Goal: Answer question/provide support

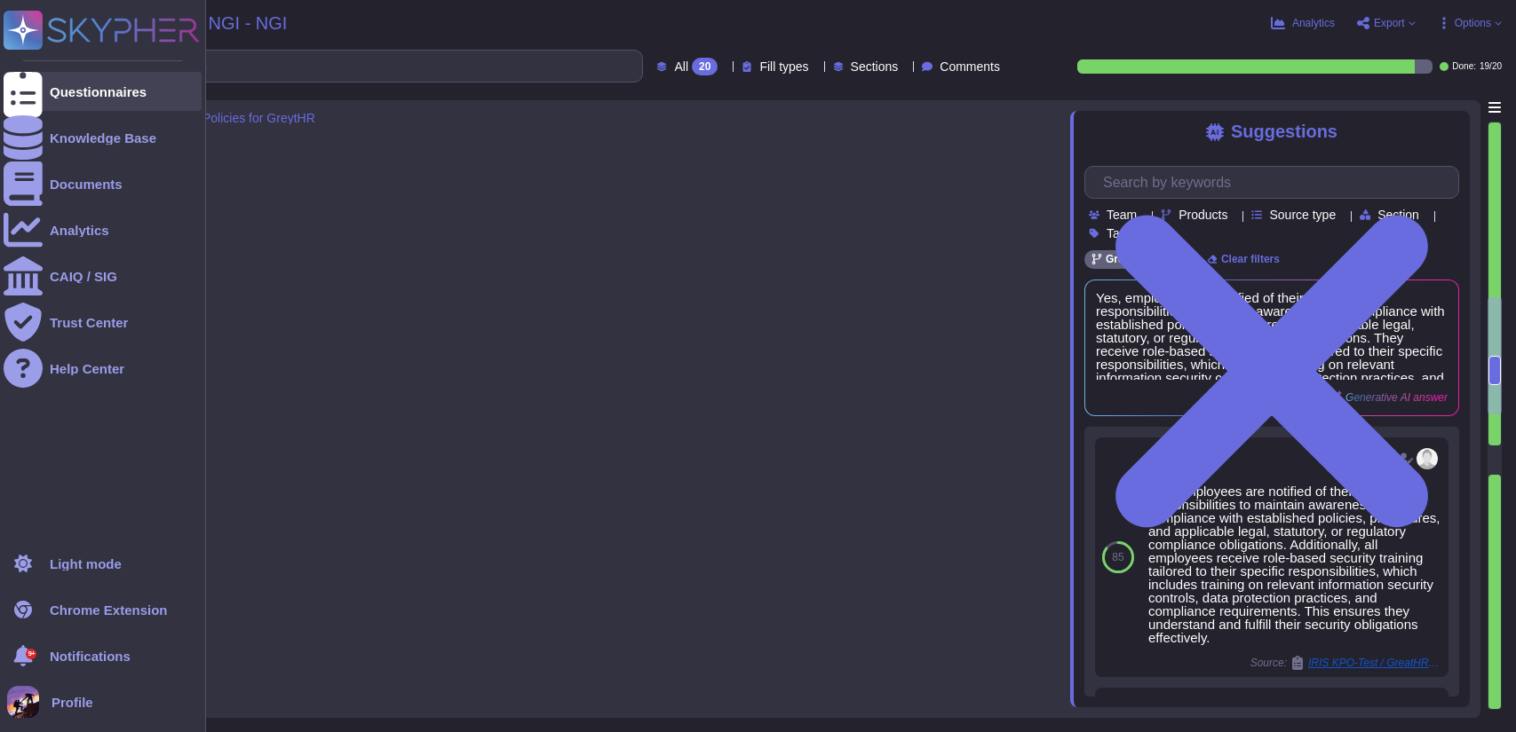
type textarea "Yes, all employees at GreytHR receive role-based security training tailored to …"
type textarea "Yes, employees are notified of their roles and responsibilities to maintain awa…"
type textarea "Information about GreytHR security is communicated to relevant stakeholders thr…"
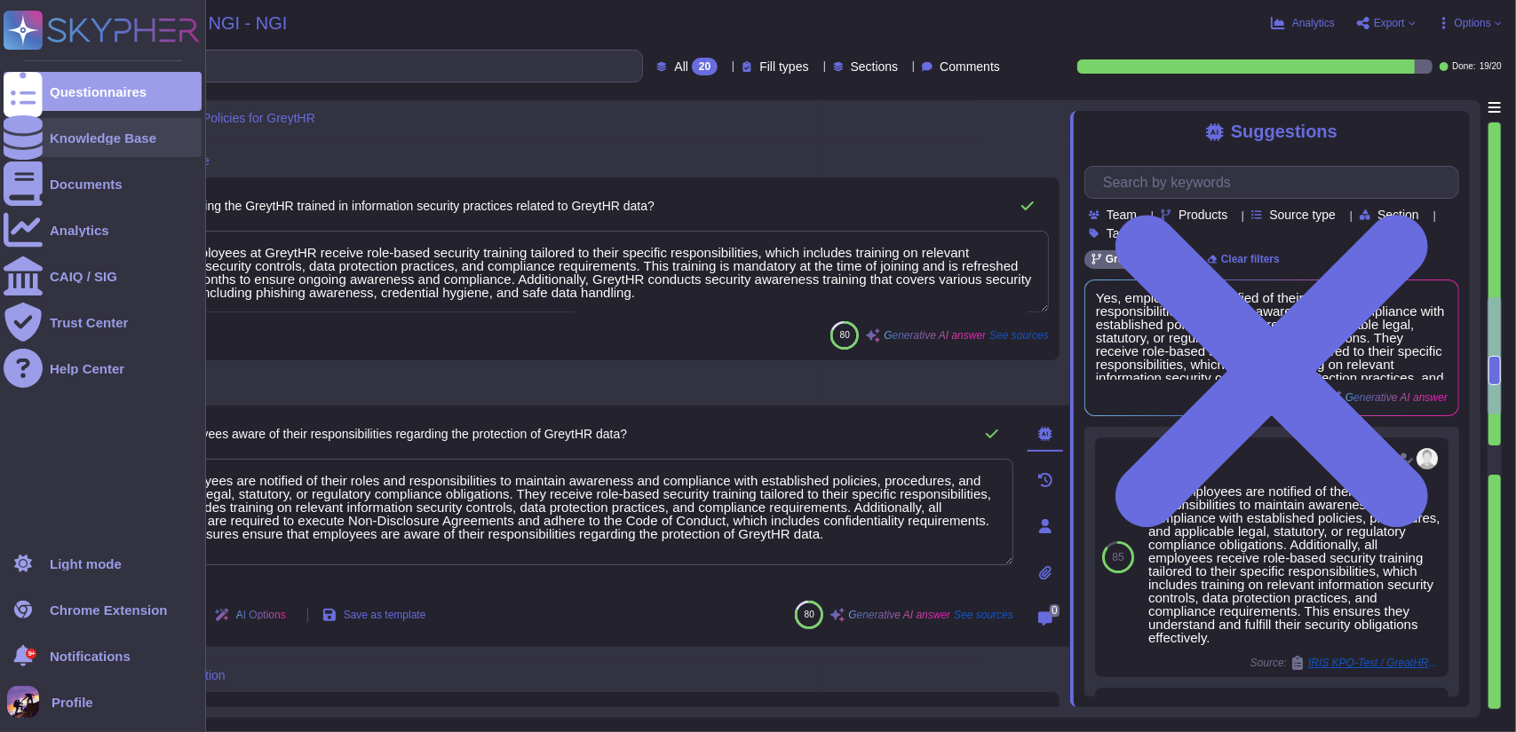
click at [29, 127] on div at bounding box center [23, 137] width 39 height 39
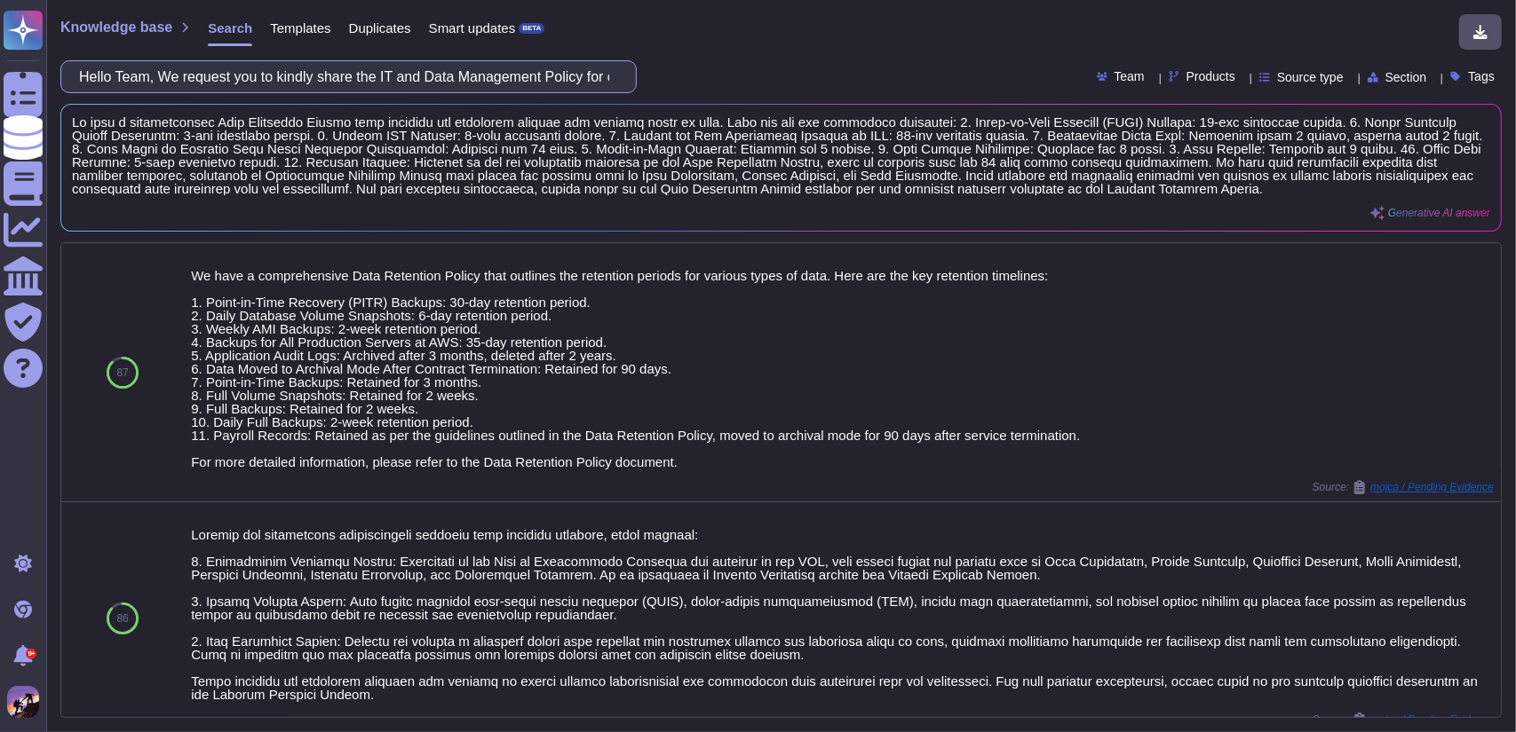
click at [583, 72] on input "Hello Team, We request you to kindly share the IT and Data Management Policy fo…" at bounding box center [344, 76] width 548 height 31
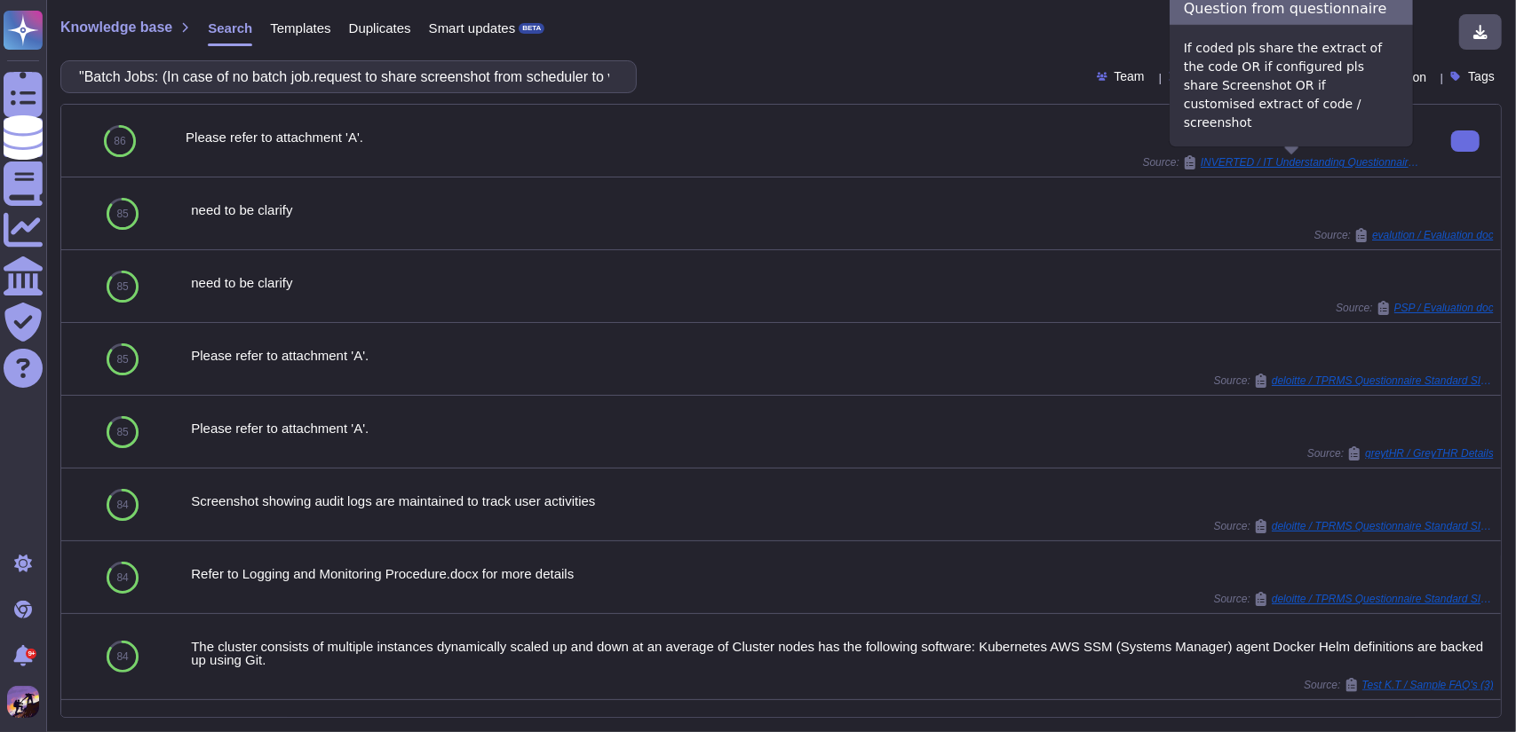
click at [1287, 166] on span "INVERTED / IT Understanding Questionnaire (1)" at bounding box center [1311, 162] width 222 height 11
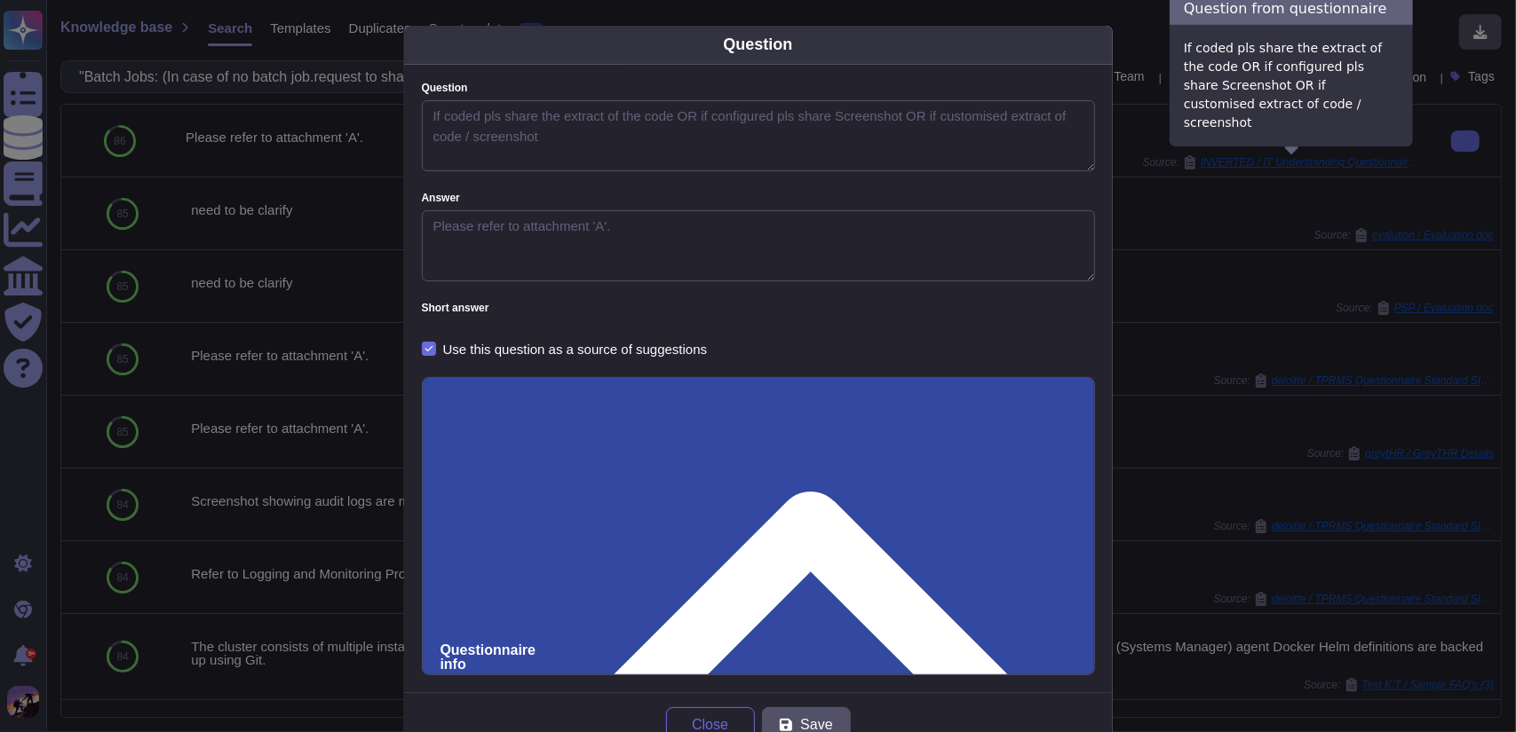
type textarea "If coded pls share the extract of the code OR if configured pls share Screensho…"
type textarea "Please refer to attachment 'A'."
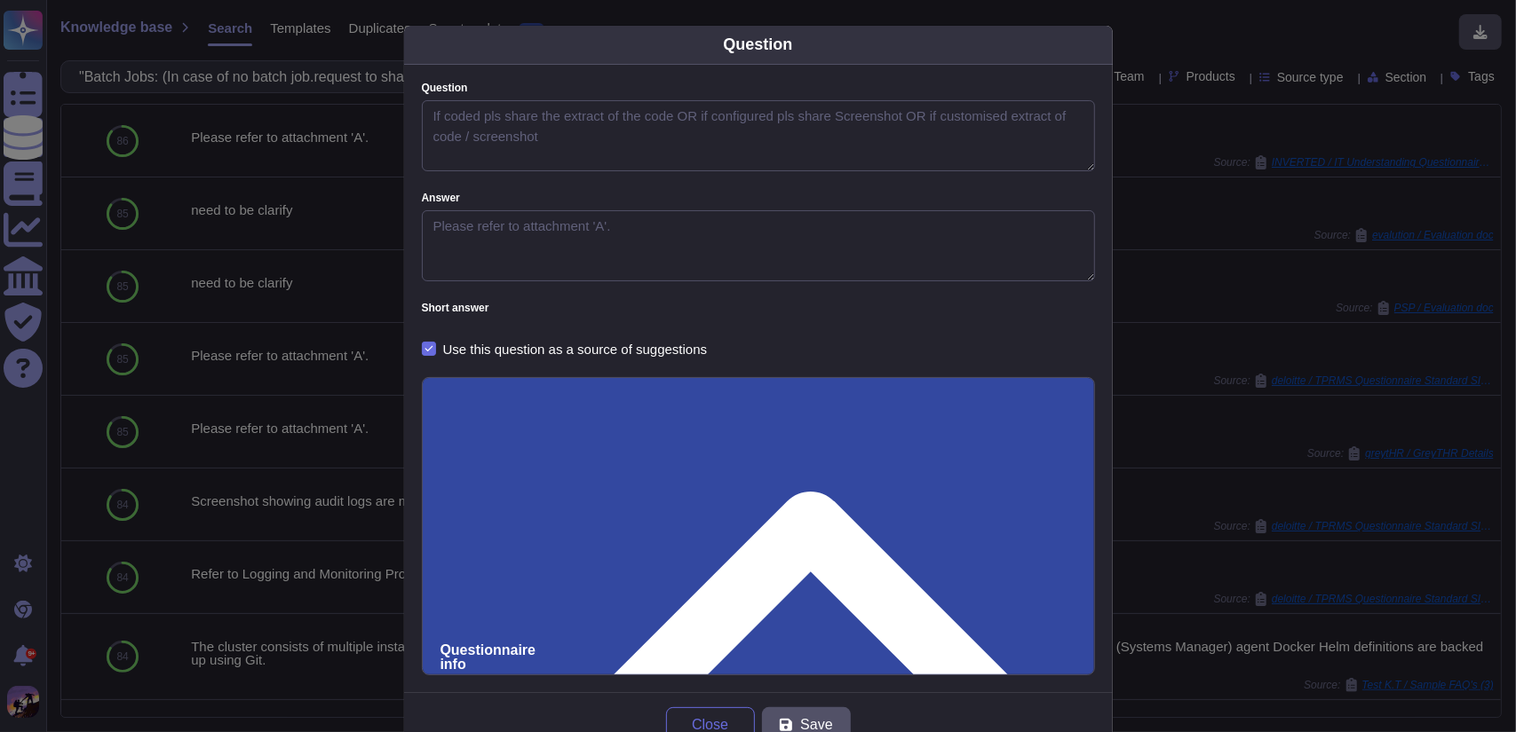
click at [1134, 41] on div "Question Question If coded pls share the extract of the code OR if configured p…" at bounding box center [758, 366] width 1516 height 732
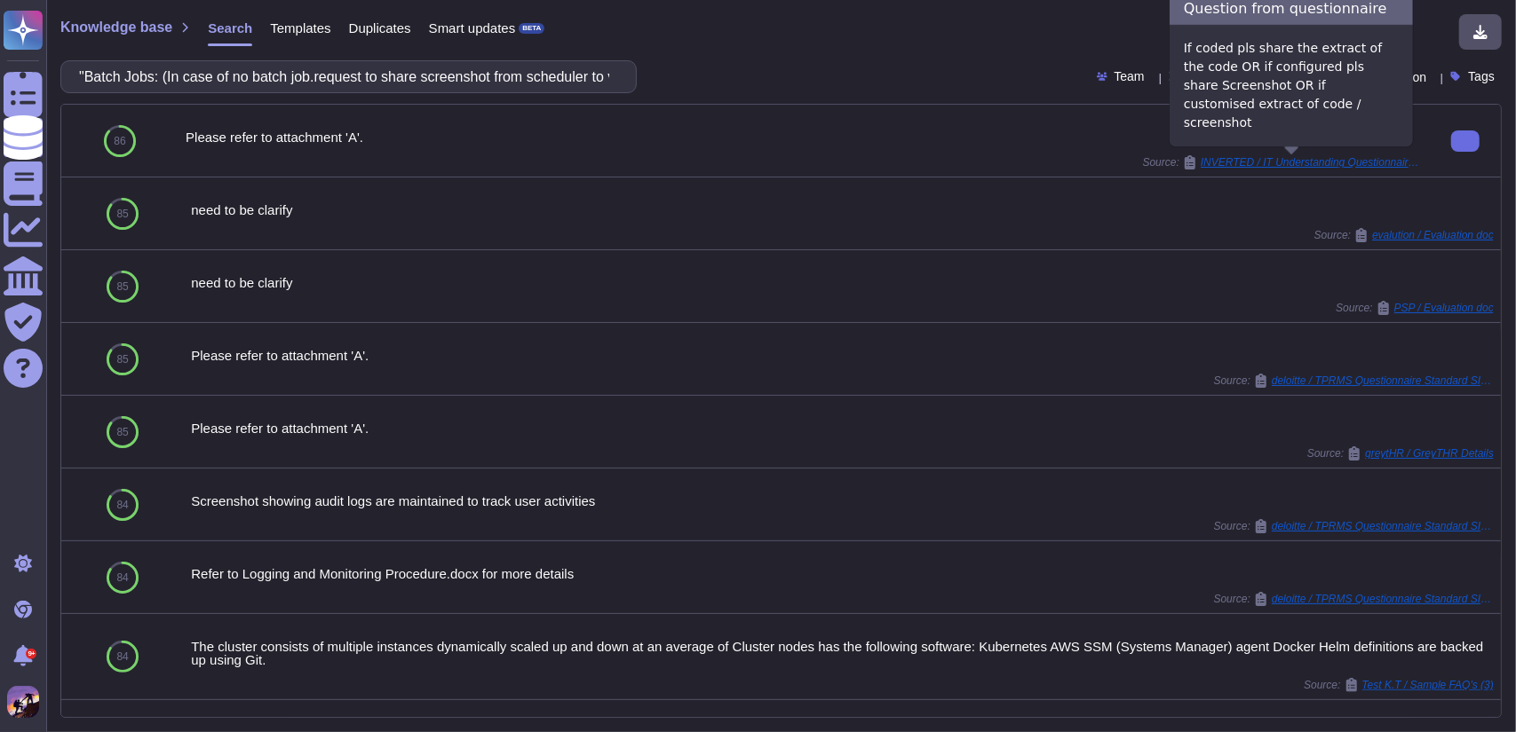
click at [1272, 162] on span "INVERTED / IT Understanding Questionnaire (1)" at bounding box center [1311, 162] width 222 height 11
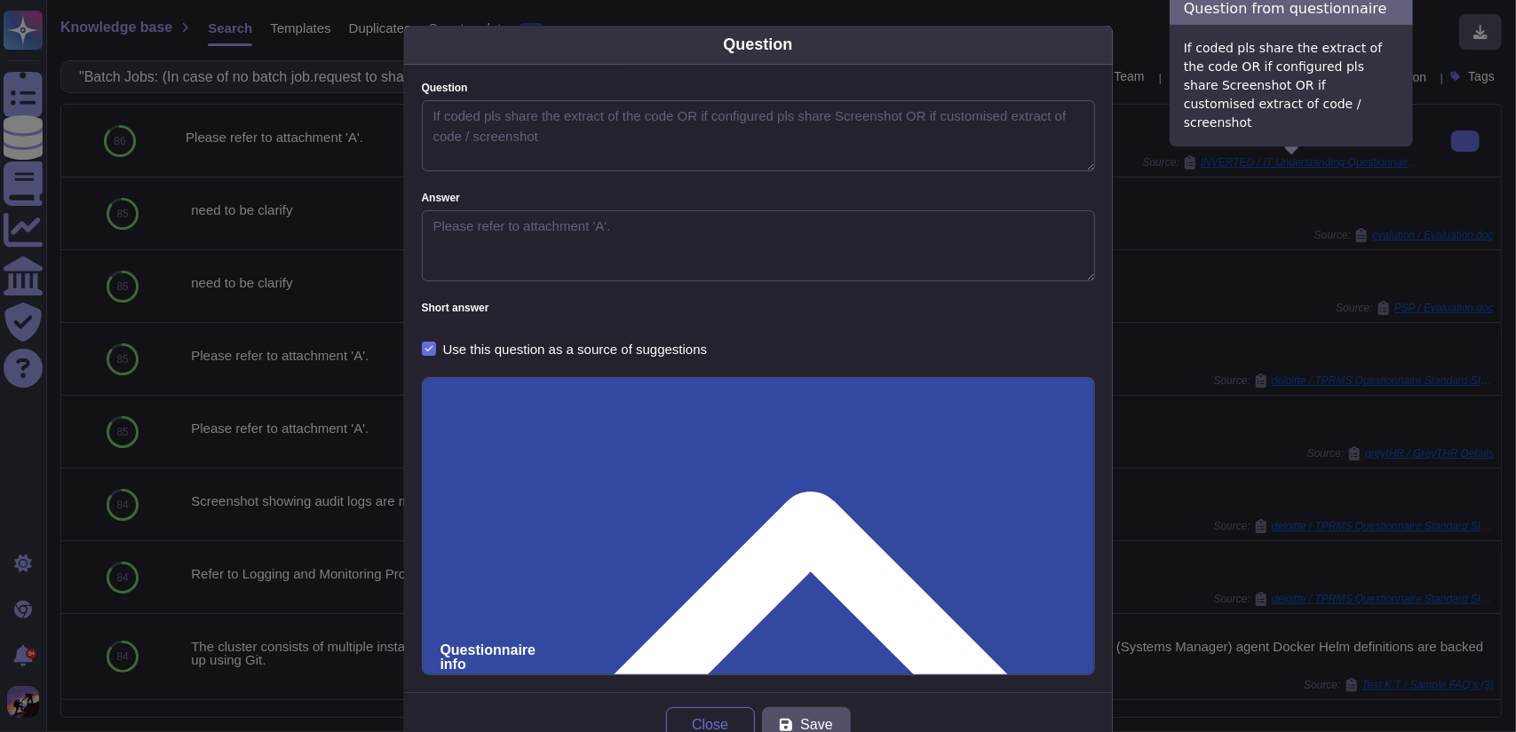
type textarea "If coded pls share the extract of the code OR if configured pls share Screensho…"
type textarea "Please refer to attachment 'A'."
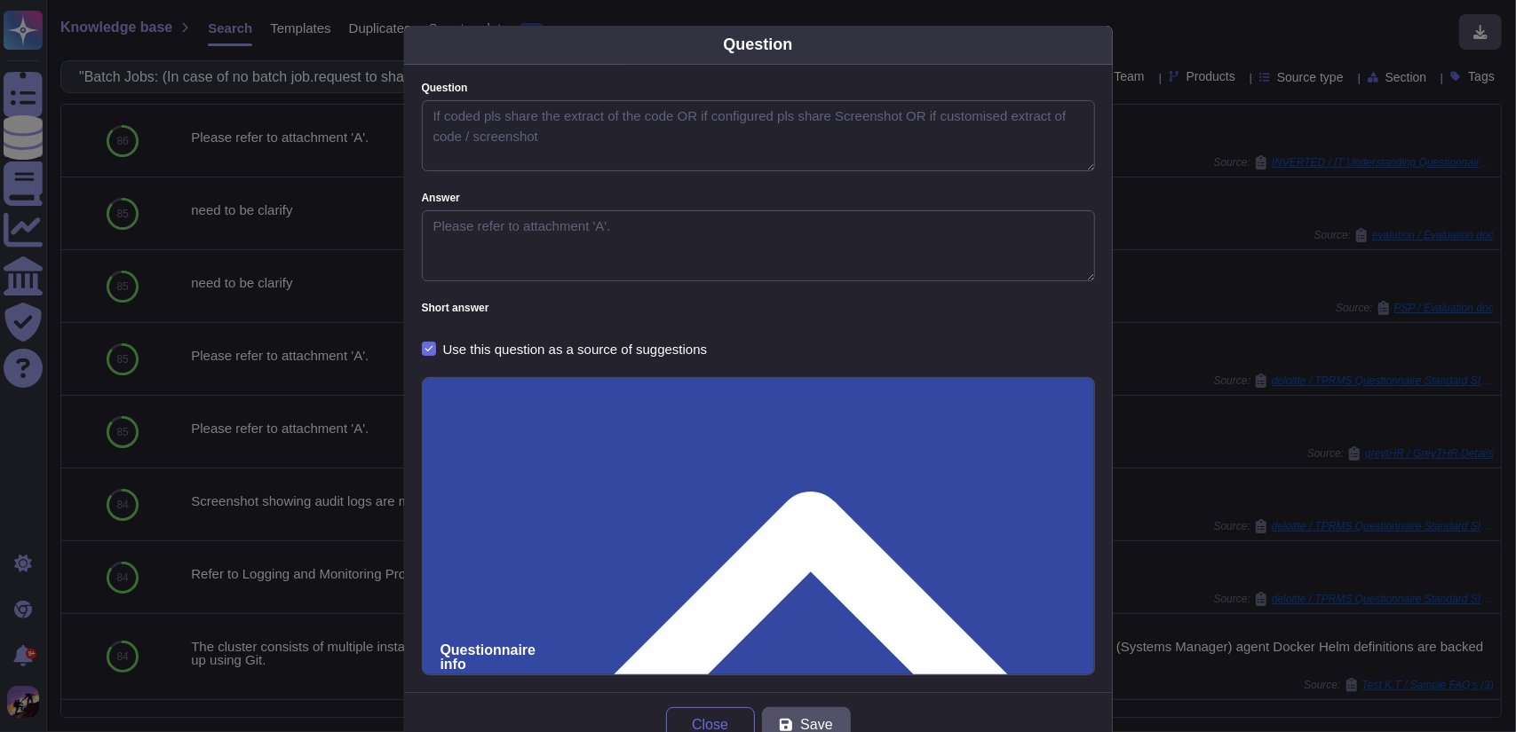
scroll to position [50, 0]
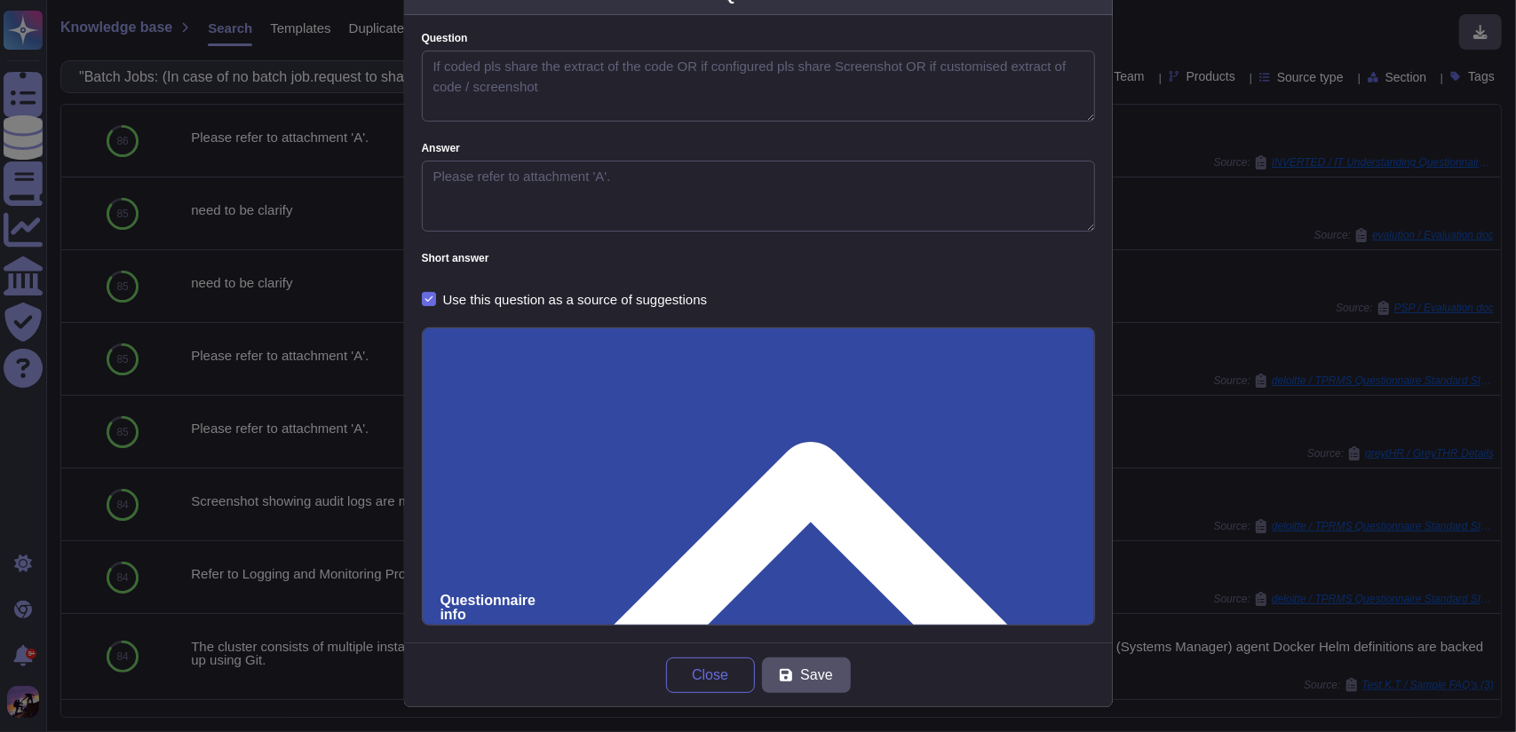
click at [1348, 178] on div "Question Question If coded pls share the extract of the code OR if configured p…" at bounding box center [758, 366] width 1516 height 732
